Goal: Task Accomplishment & Management: Manage account settings

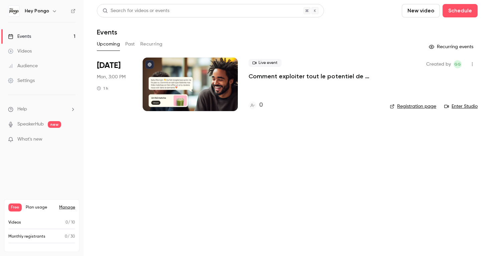
click at [40, 10] on h6 "Hey Pongo" at bounding box center [37, 11] width 24 height 7
click at [18, 9] on img at bounding box center [13, 11] width 11 height 11
click at [43, 17] on nav "Hey Pongo Events 1 Videos Audience Settings Help SpeakerHub new What's new Free…" at bounding box center [42, 128] width 84 height 256
click at [52, 12] on icon "button" at bounding box center [54, 10] width 5 height 5
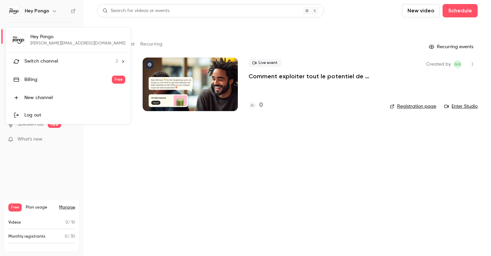
click at [39, 116] on div "Log out" at bounding box center [74, 115] width 101 height 7
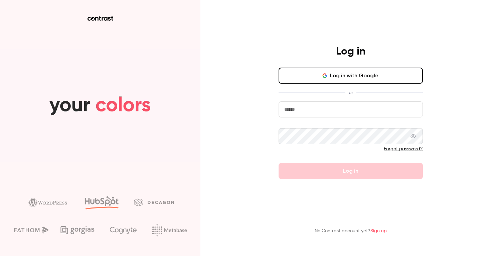
click at [332, 78] on button "Log in with Google" at bounding box center [351, 76] width 144 height 16
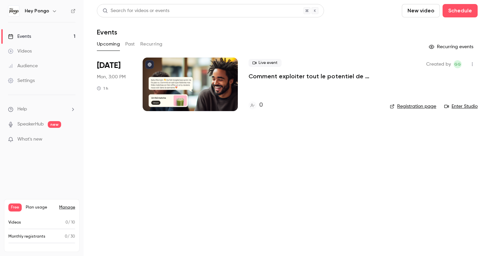
click at [52, 7] on button "button" at bounding box center [54, 11] width 8 height 8
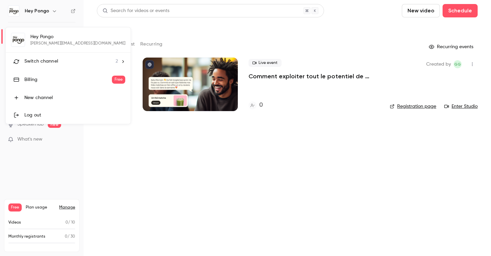
click at [126, 149] on div at bounding box center [245, 128] width 491 height 256
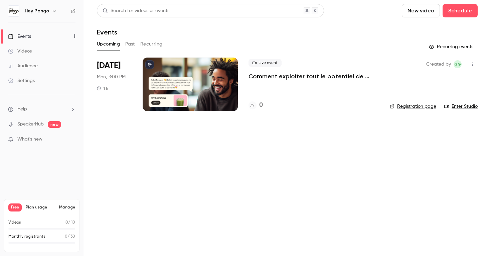
click at [71, 207] on link "Manage" at bounding box center [67, 207] width 16 height 5
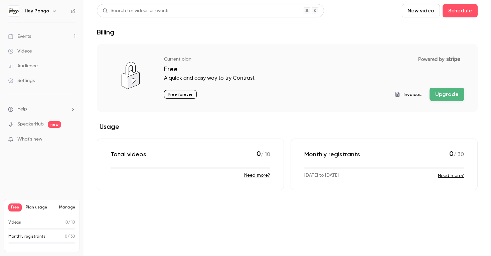
click at [45, 13] on h6 "Hey Pongo" at bounding box center [37, 11] width 24 height 7
click at [53, 12] on icon "button" at bounding box center [54, 11] width 3 height 2
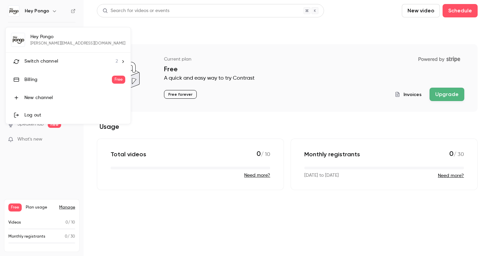
click at [122, 25] on div at bounding box center [245, 128] width 491 height 256
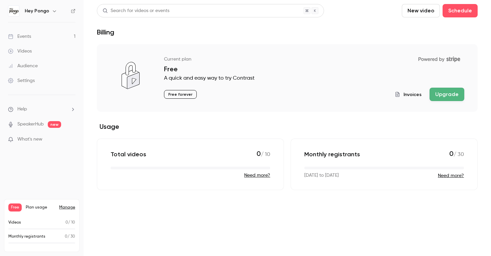
click at [63, 34] on link "Events 1" at bounding box center [42, 36] width 84 height 15
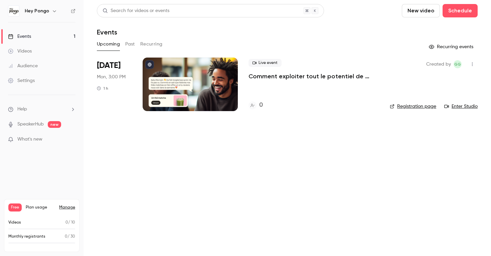
click at [61, 6] on div "Hey Pongo" at bounding box center [42, 10] width 68 height 11
click at [50, 12] on button "button" at bounding box center [54, 11] width 8 height 8
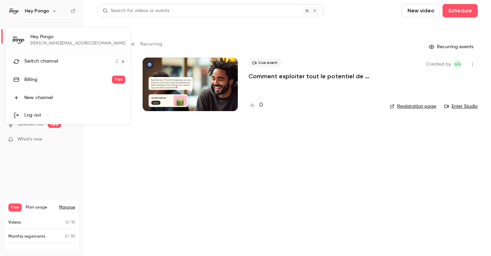
click at [71, 208] on div at bounding box center [245, 128] width 491 height 256
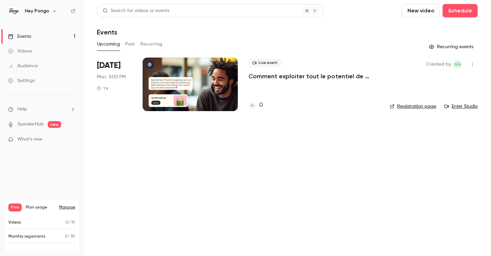
click at [71, 208] on link "Manage" at bounding box center [67, 207] width 16 height 5
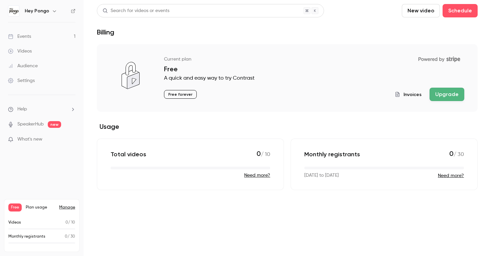
click at [71, 207] on link "Manage" at bounding box center [67, 207] width 16 height 5
click at [31, 80] on div "Settings" at bounding box center [21, 80] width 27 height 7
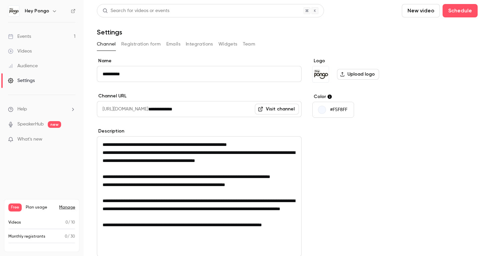
click at [27, 76] on link "Settings" at bounding box center [42, 80] width 84 height 15
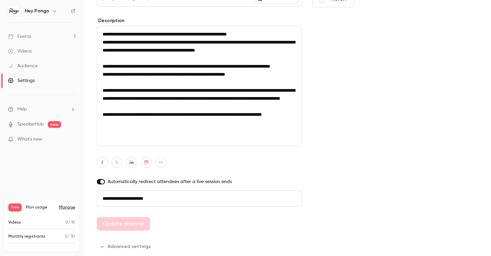
click at [25, 80] on div "Settings" at bounding box center [21, 80] width 27 height 7
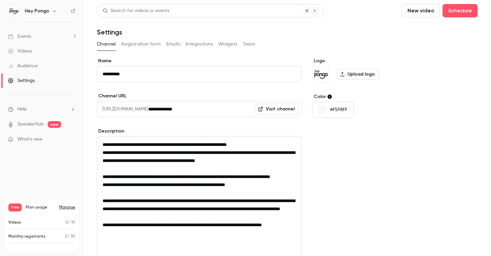
click at [147, 44] on button "Registration form" at bounding box center [141, 44] width 40 height 11
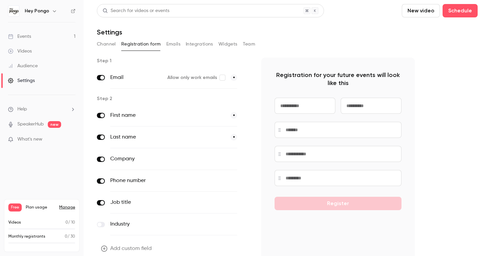
click at [165, 44] on div "Channel Registration form Emails Integrations Widgets Team" at bounding box center [287, 44] width 381 height 11
click at [251, 43] on button "Team" at bounding box center [249, 44] width 13 height 11
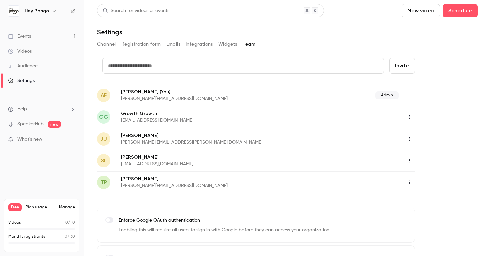
click at [169, 68] on input "text" at bounding box center [243, 65] width 282 height 16
type input "**********"
click at [390, 57] on button "Invite" at bounding box center [402, 65] width 25 height 16
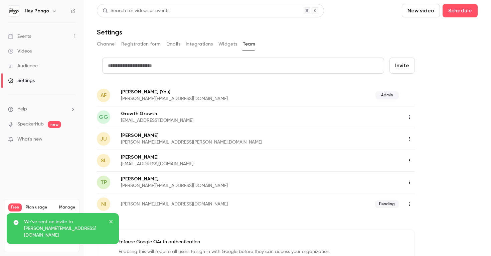
click at [405, 201] on button "button" at bounding box center [409, 204] width 11 height 11
click at [409, 189] on div at bounding box center [245, 128] width 491 height 256
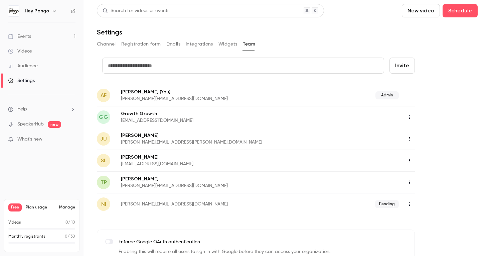
click at [407, 180] on icon "button" at bounding box center [409, 182] width 5 height 5
click at [418, 217] on div at bounding box center [415, 216] width 11 height 5
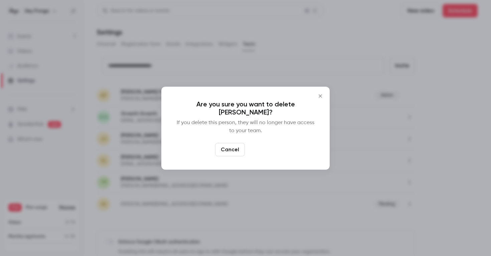
click at [264, 148] on button "Delete" at bounding box center [262, 149] width 29 height 13
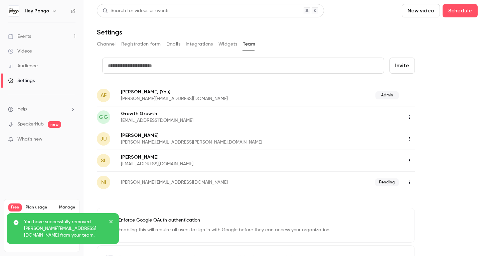
click at [38, 174] on nav "Hey Pongo Events 1 Videos Audience Settings Help SpeakerHub new What's new Free…" at bounding box center [42, 128] width 84 height 256
click at [112, 222] on icon "close" at bounding box center [110, 221] width 3 height 3
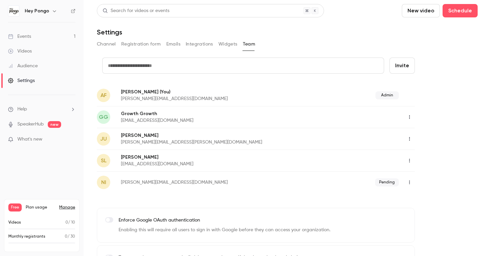
click at [409, 184] on icon "button" at bounding box center [409, 182] width 5 height 5
click at [427, 166] on div at bounding box center [245, 128] width 491 height 256
click at [411, 160] on icon "button" at bounding box center [409, 160] width 5 height 5
click at [428, 150] on div at bounding box center [245, 128] width 491 height 256
click at [409, 134] on button "button" at bounding box center [409, 138] width 11 height 11
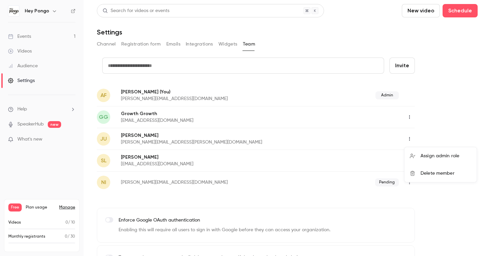
click at [411, 117] on div at bounding box center [245, 128] width 491 height 256
click at [411, 117] on icon "button" at bounding box center [409, 117] width 5 height 5
click at [413, 133] on icon at bounding box center [412, 133] width 5 height 5
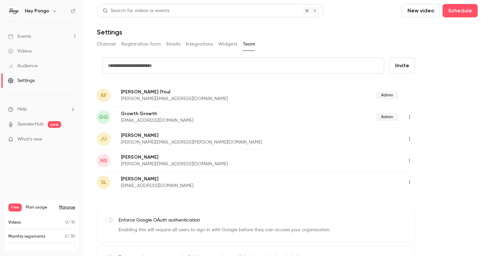
click at [411, 157] on button "button" at bounding box center [409, 160] width 11 height 11
click at [415, 177] on icon at bounding box center [412, 177] width 5 height 5
